Goal: Transaction & Acquisition: Book appointment/travel/reservation

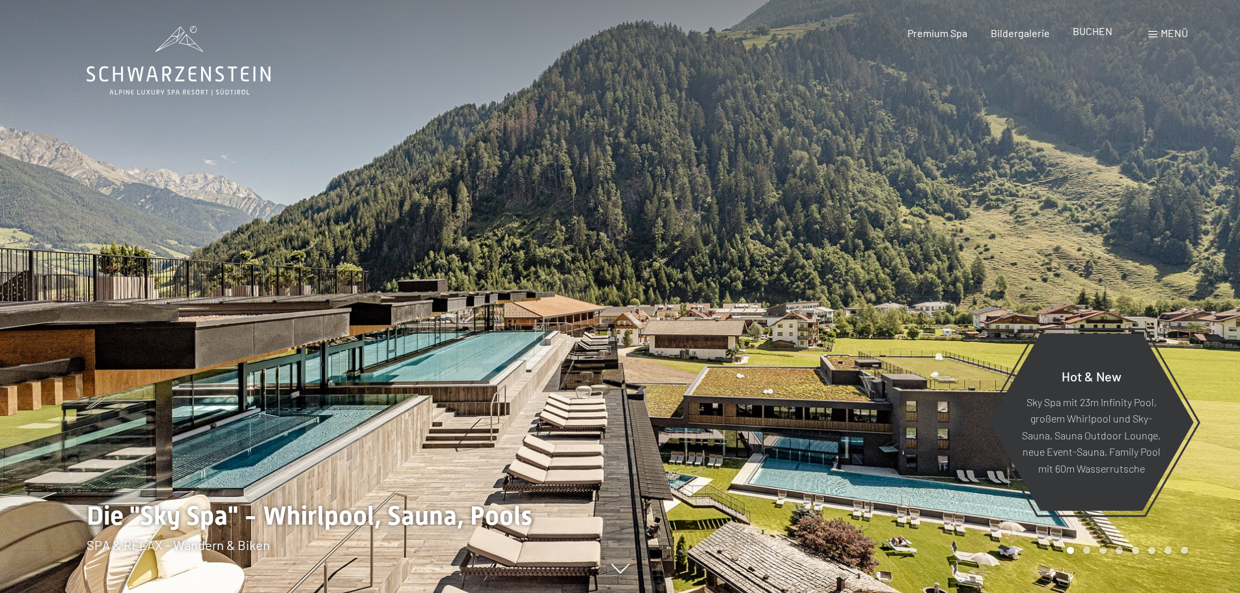
drag, startPoint x: 0, startPoint y: 0, endPoint x: 1084, endPoint y: 31, distance: 1084.5
click at [1084, 31] on span "BUCHEN" at bounding box center [1093, 31] width 40 height 12
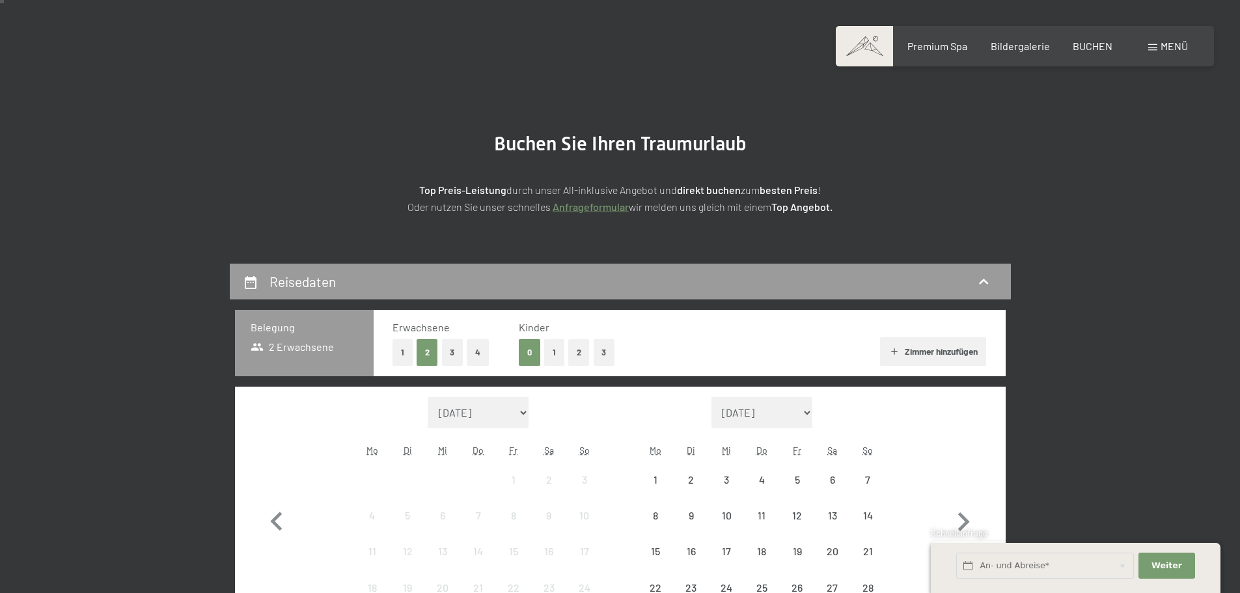
scroll to position [326, 0]
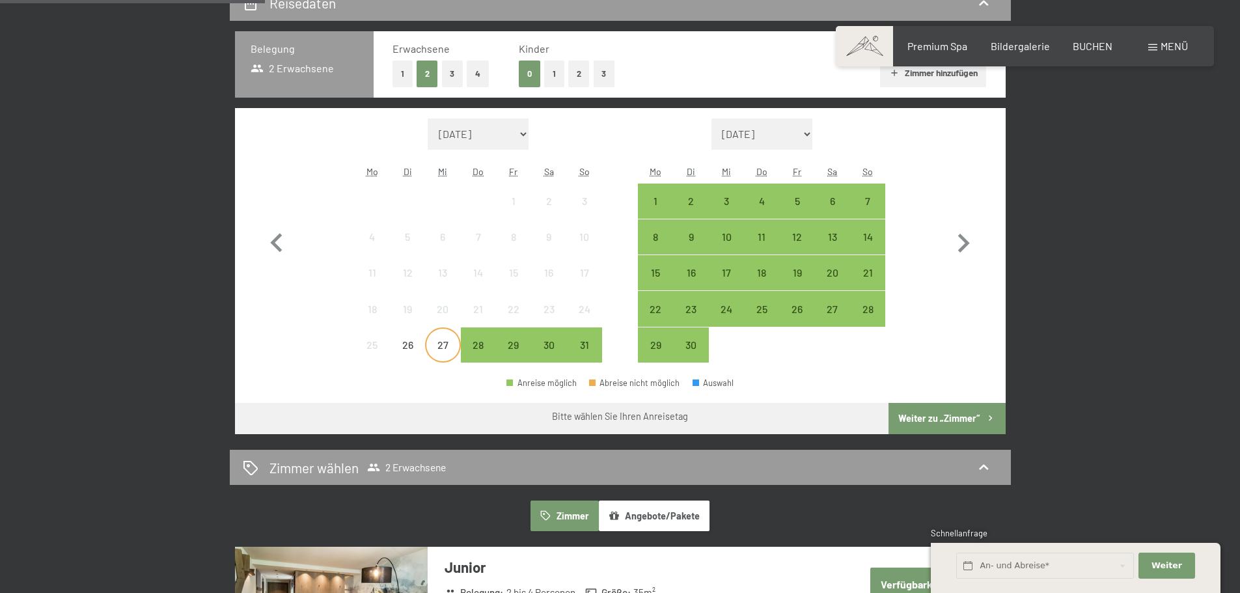
click at [438, 349] on div "27" at bounding box center [442, 356] width 33 height 33
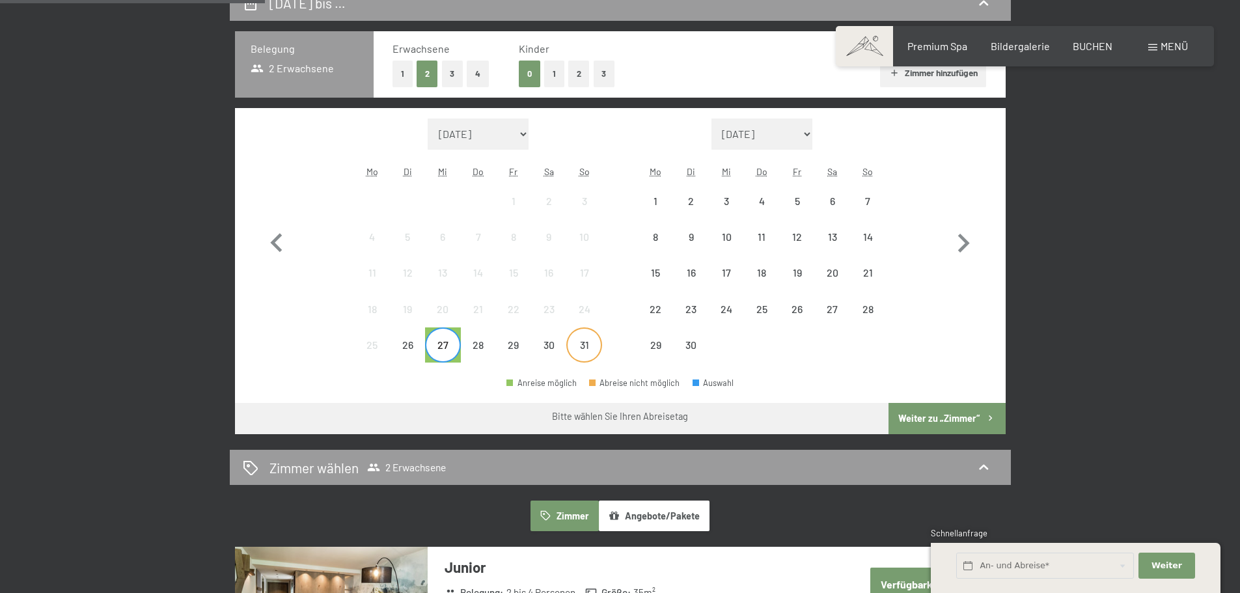
click at [579, 346] on div "31" at bounding box center [584, 356] width 33 height 33
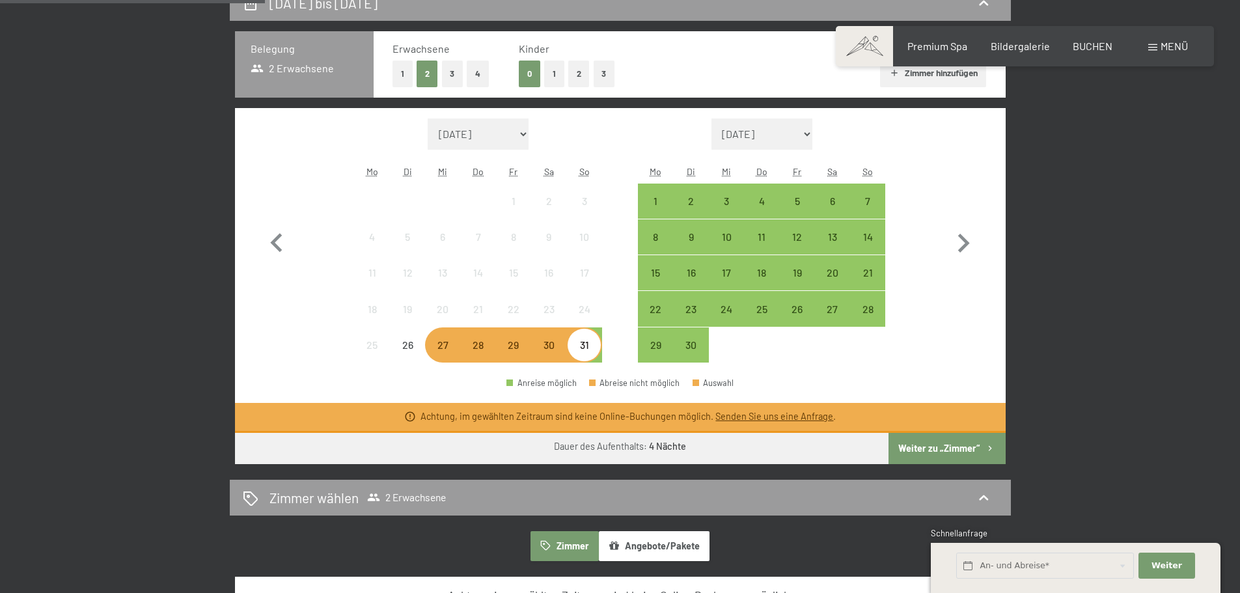
click at [316, 327] on div "Monat/Jahr [DATE] [DATE] [DATE] [DATE] [DATE] [DATE] [DATE] [PERSON_NAME][DATE]…" at bounding box center [620, 240] width 725 height 245
click at [477, 353] on div "28" at bounding box center [478, 356] width 33 height 33
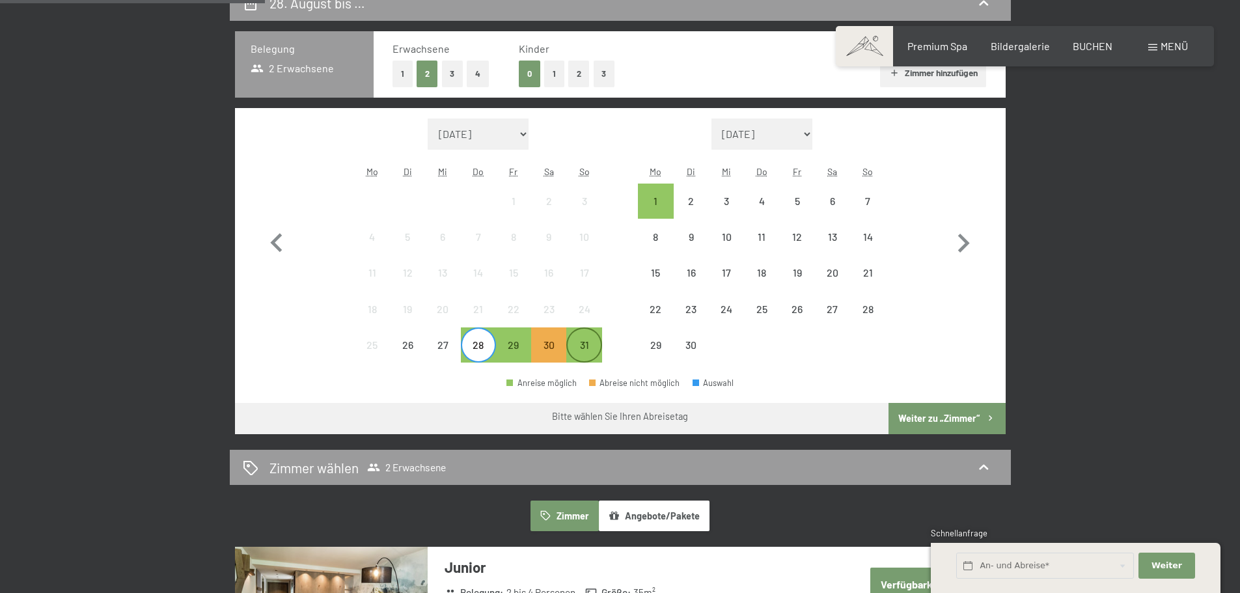
click at [581, 345] on div "31" at bounding box center [584, 356] width 33 height 33
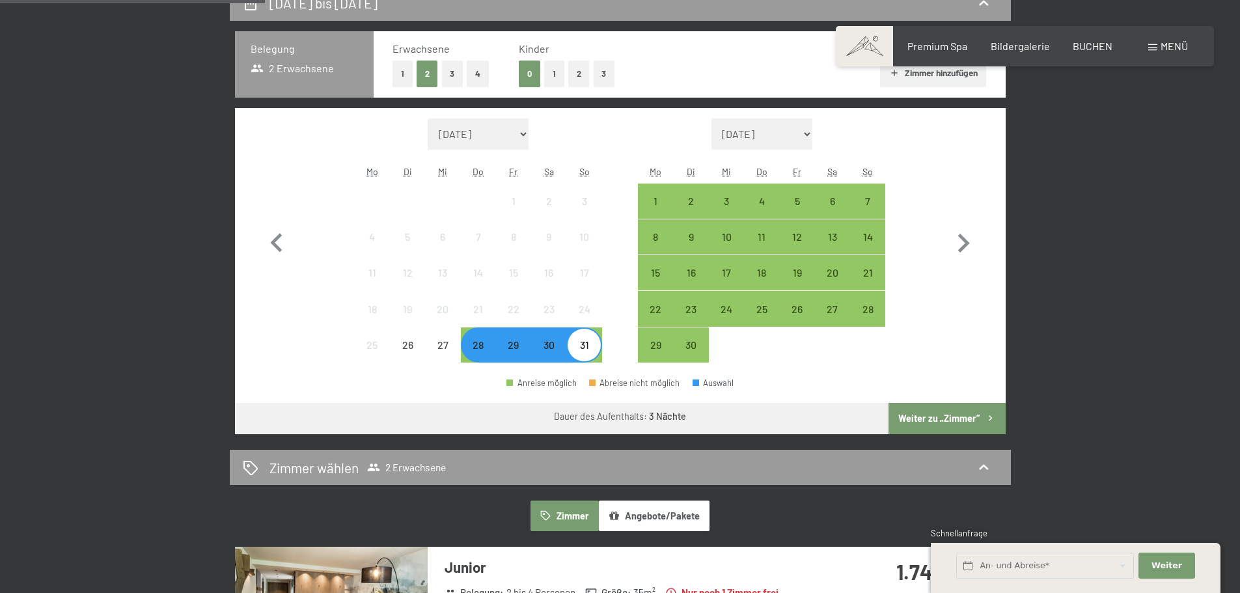
click at [938, 419] on button "Weiter zu „Zimmer“" at bounding box center [947, 418] width 117 height 31
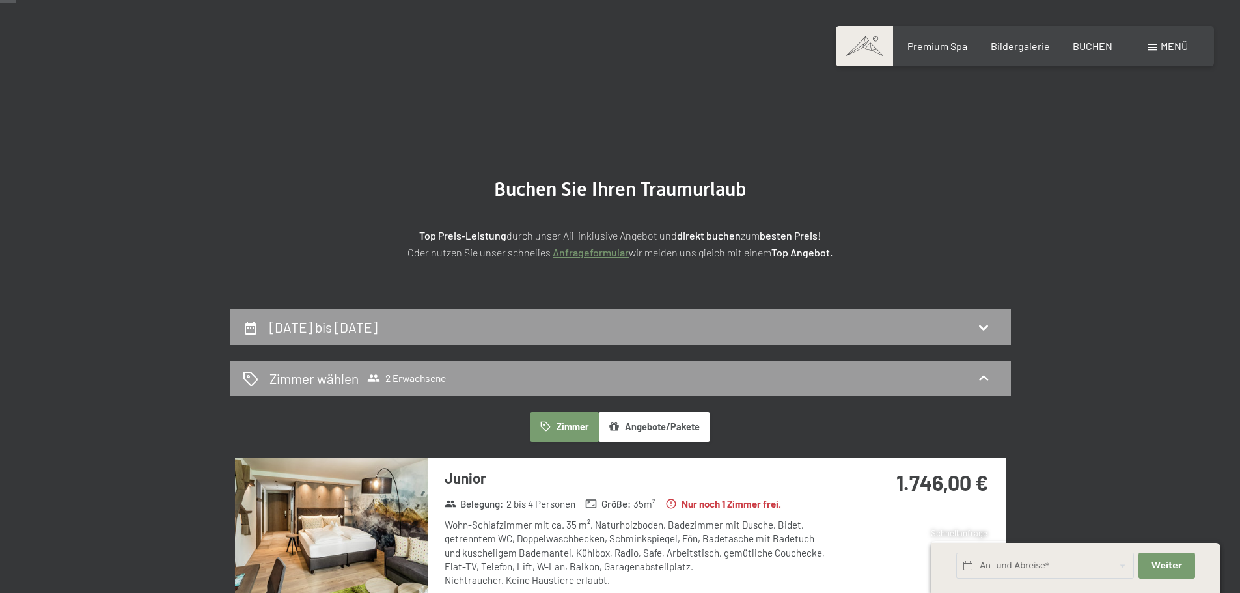
scroll to position [0, 0]
